Goal: Complete application form: Complete application form

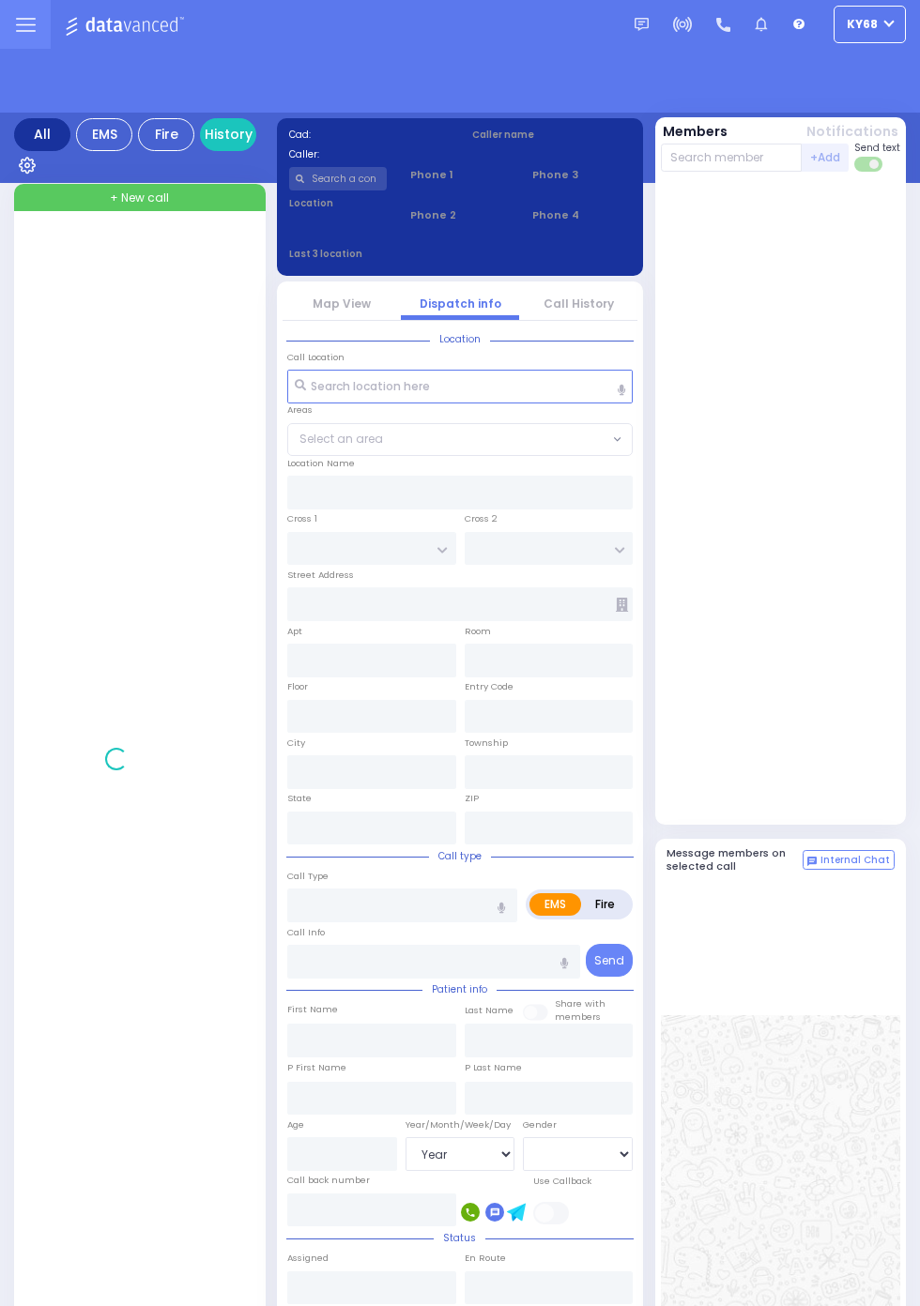
select select "Year"
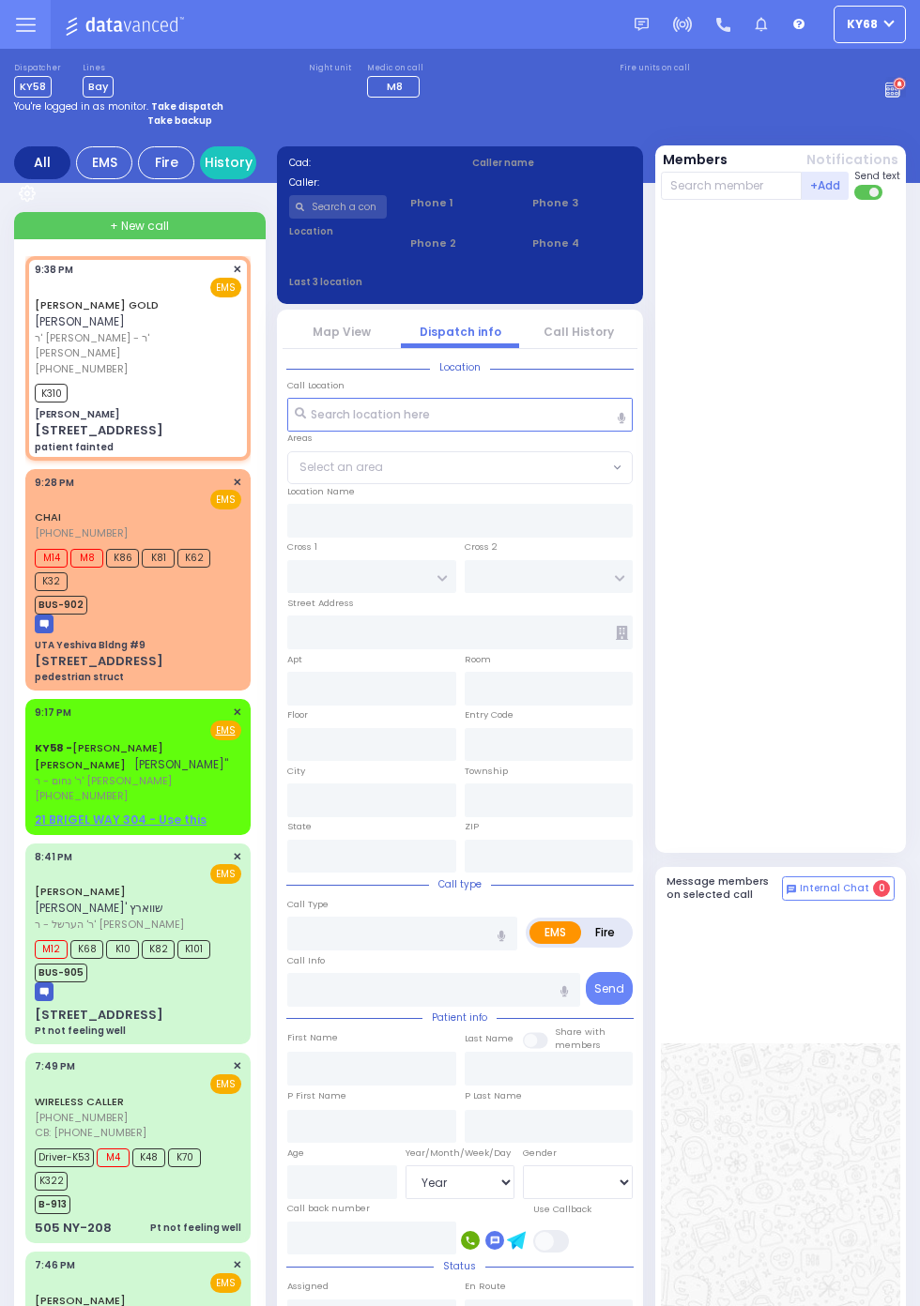
select select
type input "patient fainted"
radio input "true"
type input "[PERSON_NAME]"
type input "GOLD"
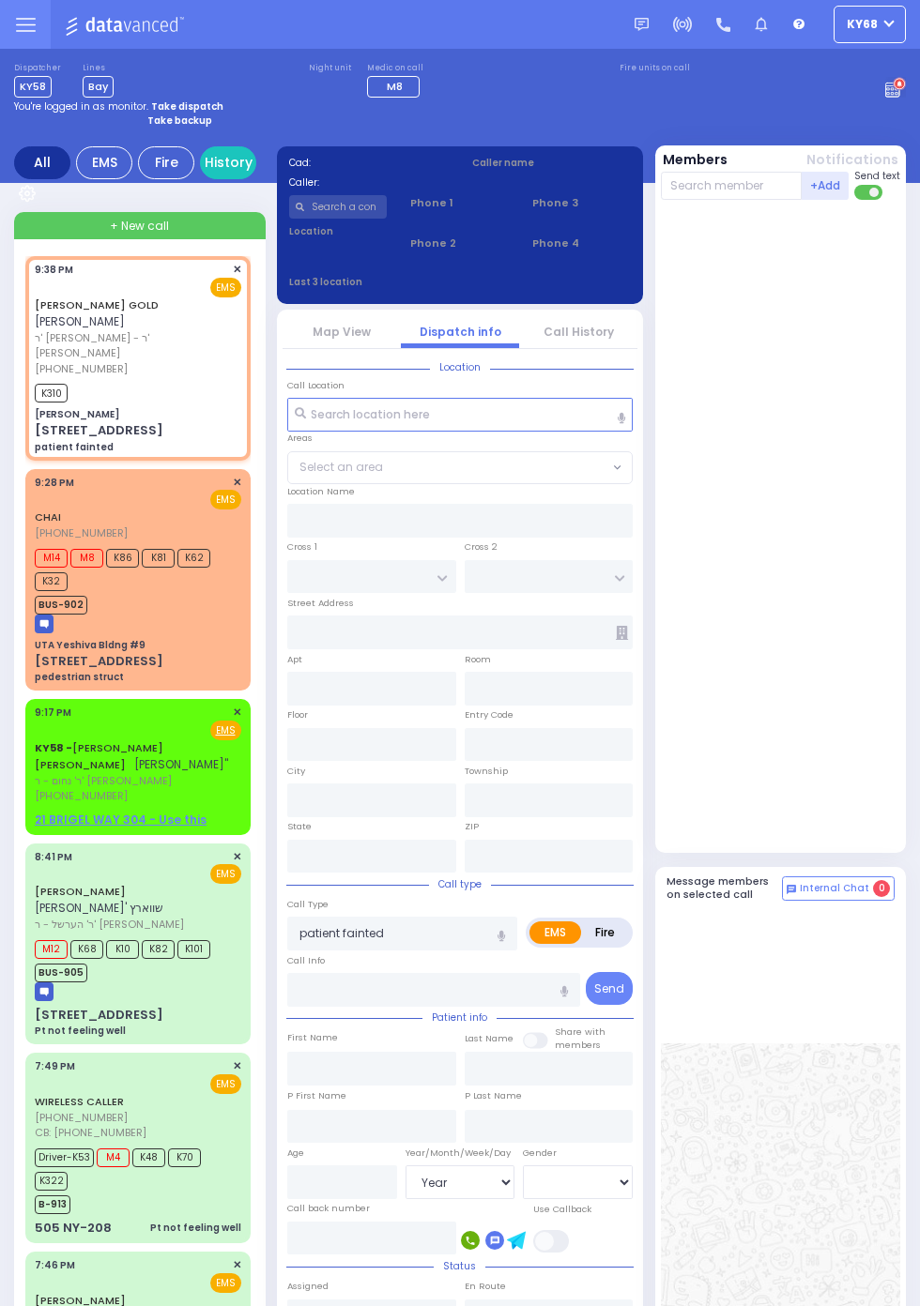
type input "20"
select select "Year"
type input "21:38"
type input "21:39"
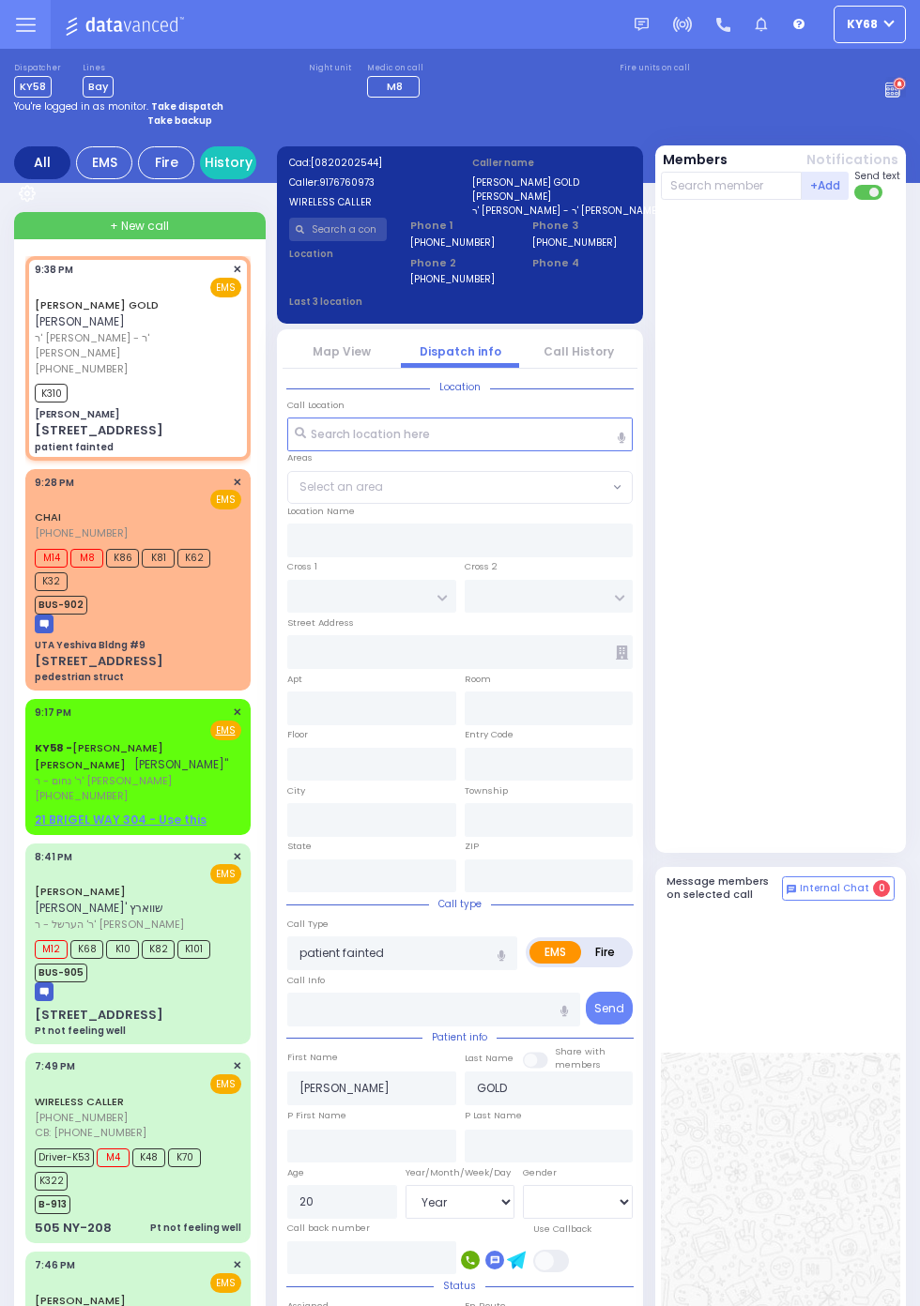
type input "[PERSON_NAME]"
type input "[PERSON_NAME] BLVD"
type input "[PERSON_NAME] DR"
type input "[STREET_ADDRESS]"
type input "[PERSON_NAME]"
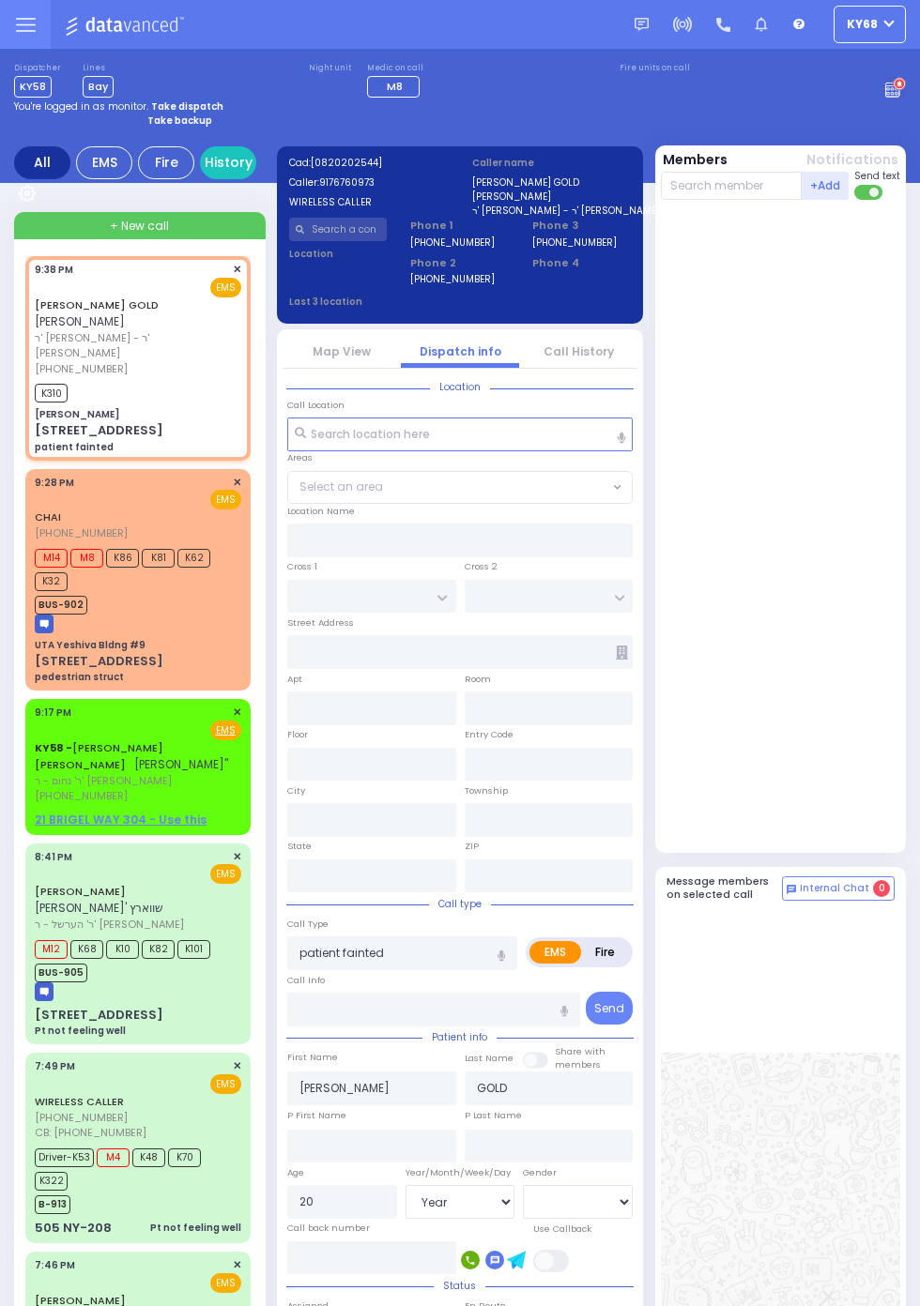
type input "[US_STATE]"
type input "10950"
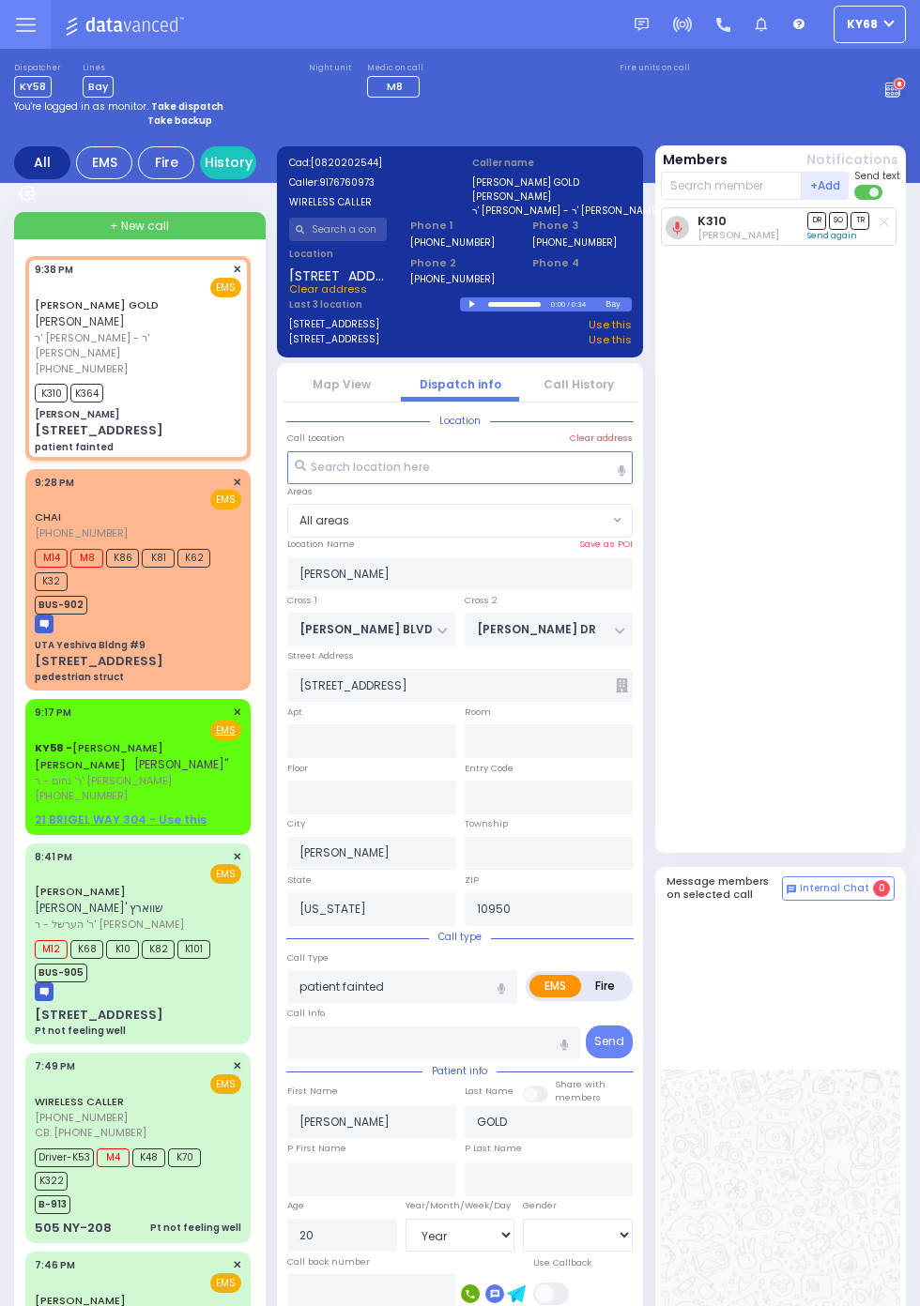
select select
radio input "true"
select select "Year"
select select
radio input "true"
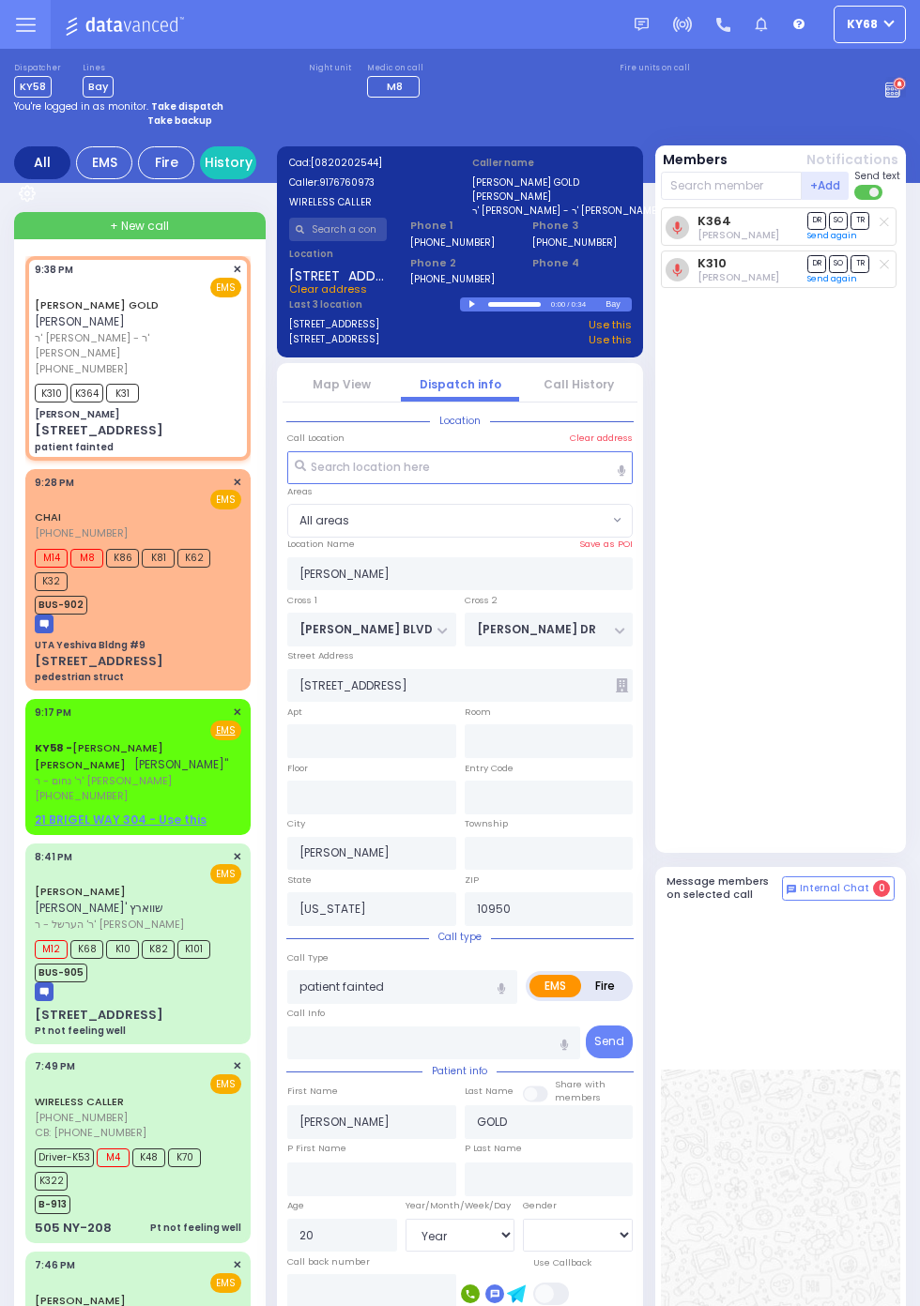
select select "Year"
